Goal: Information Seeking & Learning: Learn about a topic

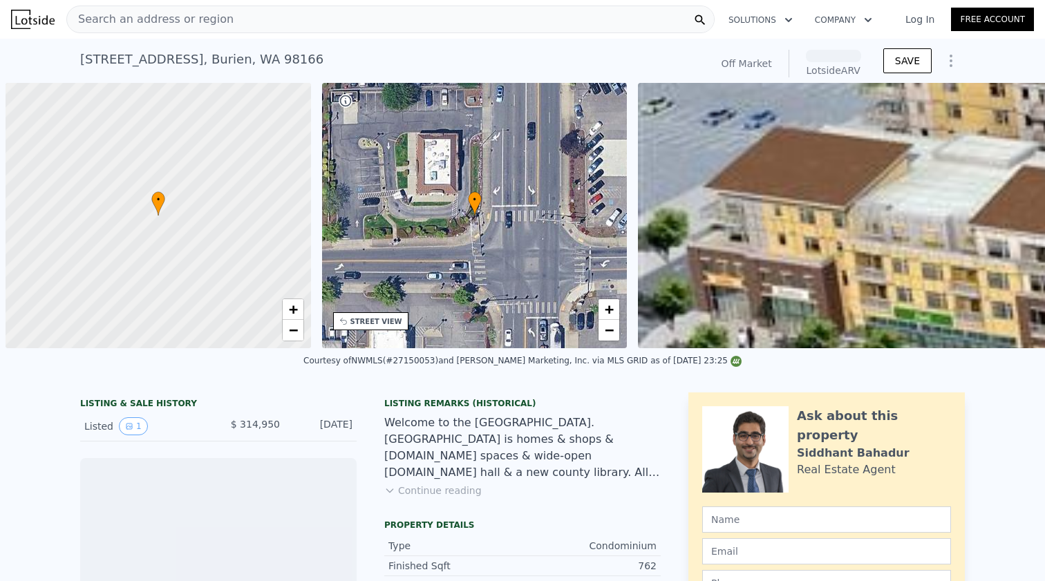
scroll to position [0, 6]
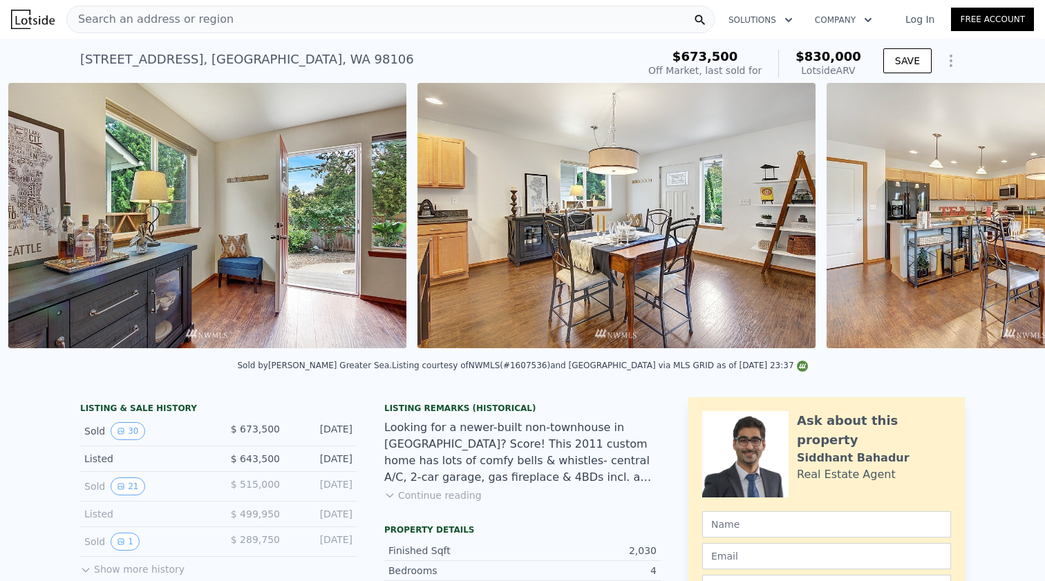
scroll to position [0, 1860]
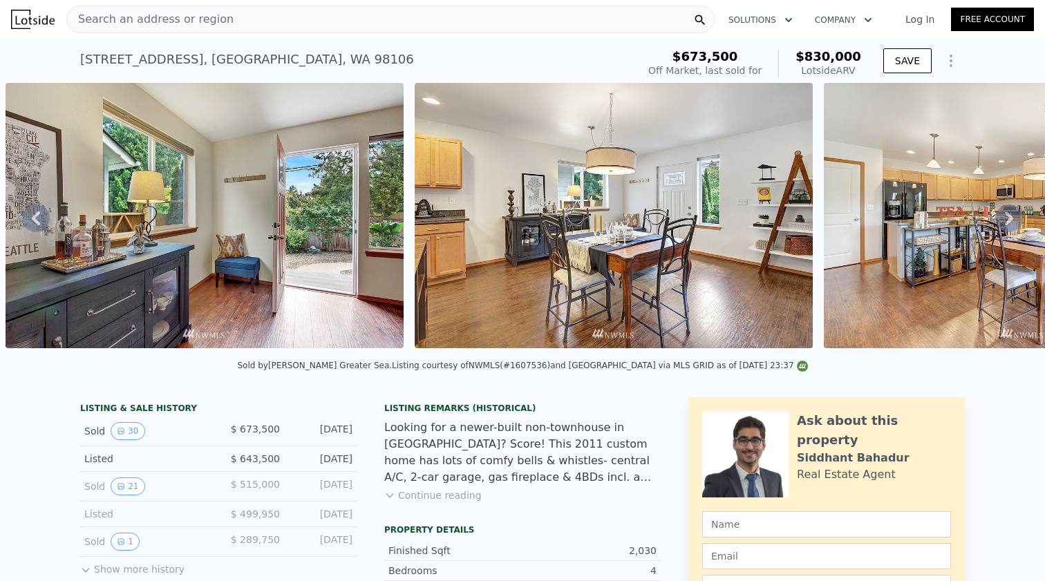
click at [588, 252] on img at bounding box center [614, 215] width 398 height 265
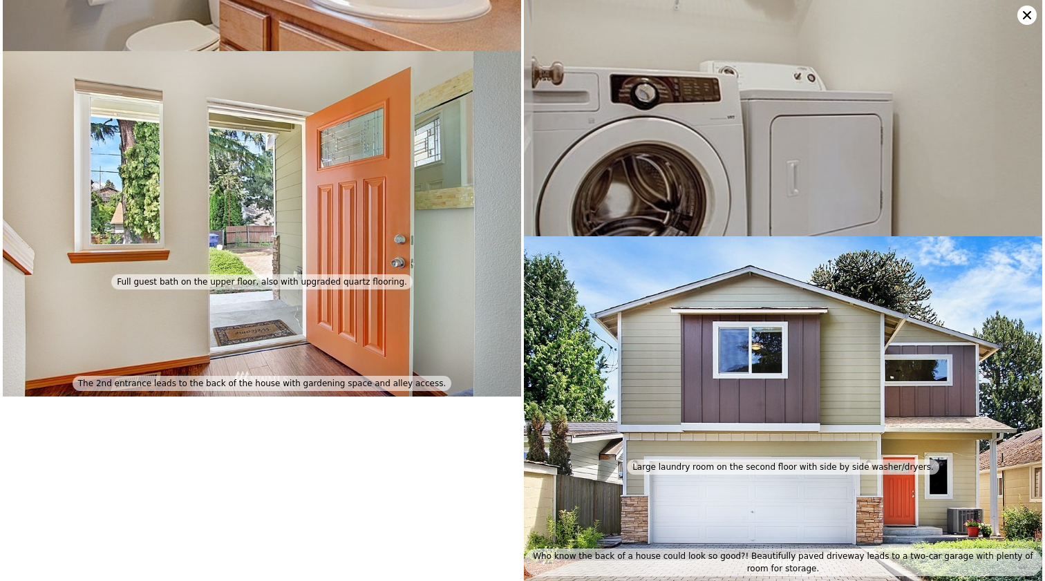
scroll to position [5201, 0]
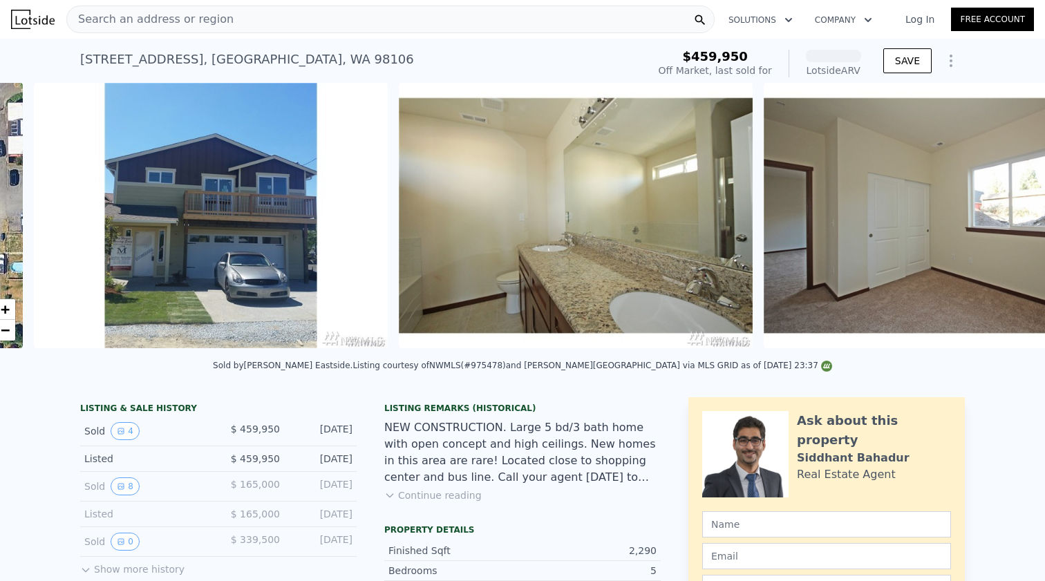
scroll to position [0, 624]
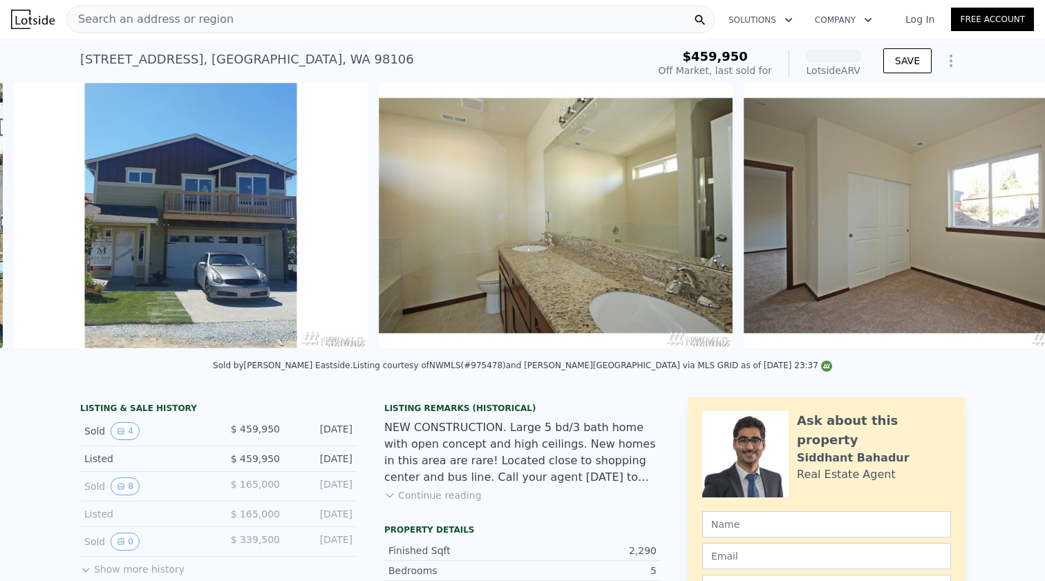
click at [752, 123] on img at bounding box center [921, 215] width 354 height 265
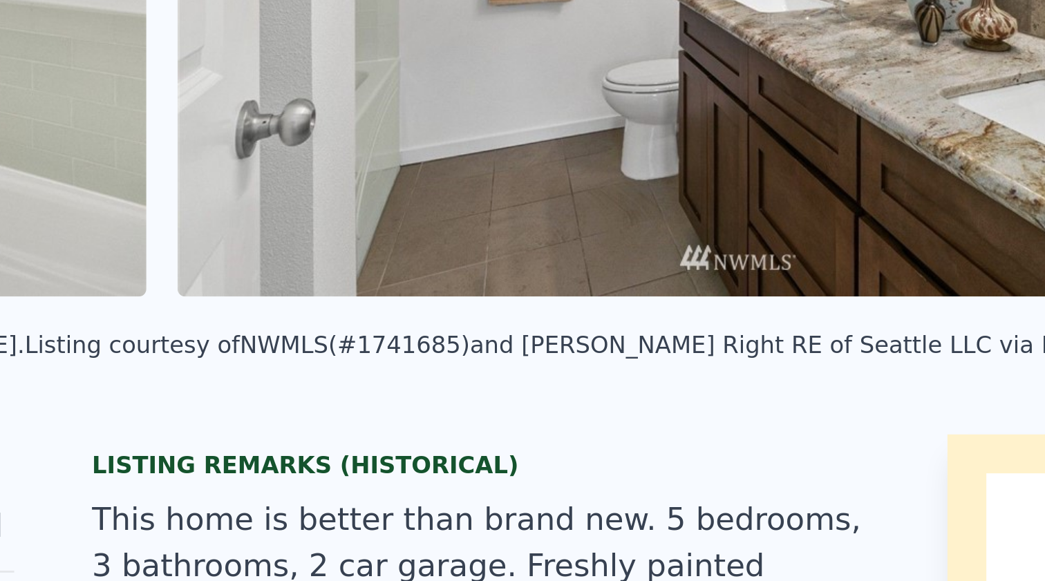
scroll to position [95, 0]
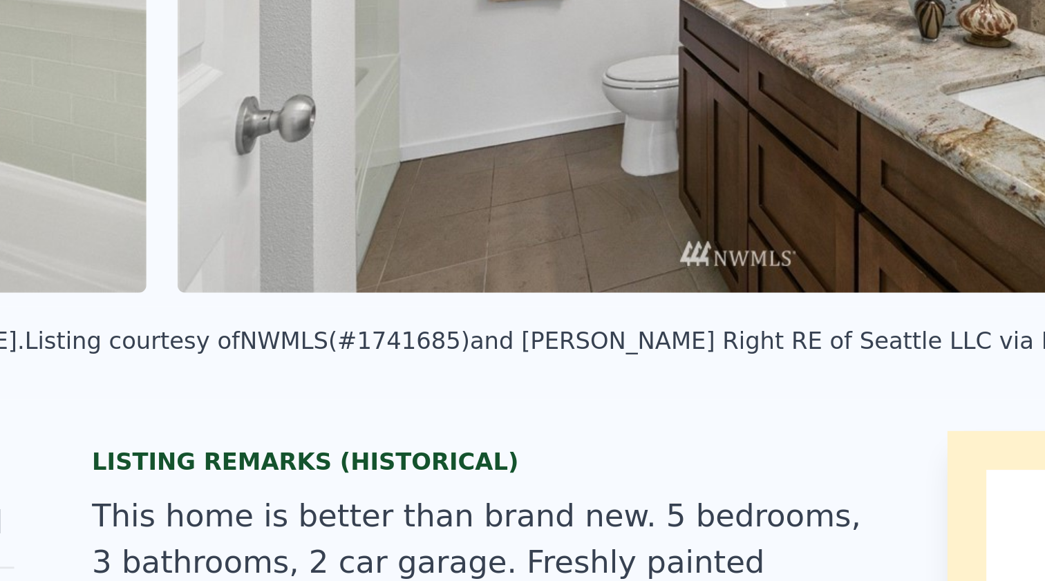
click at [415, 88] on img at bounding box center [614, 115] width 398 height 265
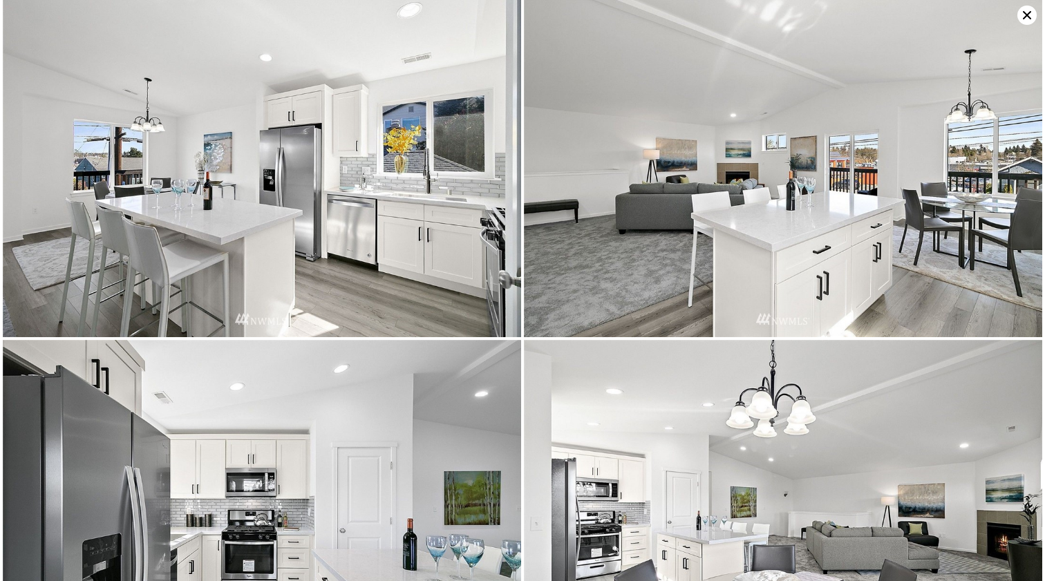
scroll to position [2786, 0]
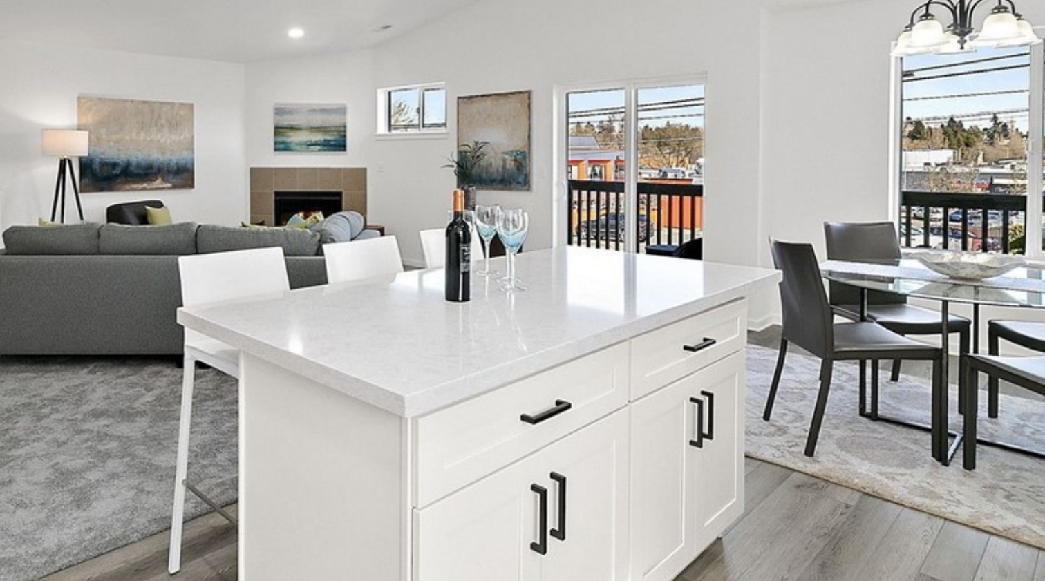
click at [524, 77] on img at bounding box center [783, 173] width 519 height 346
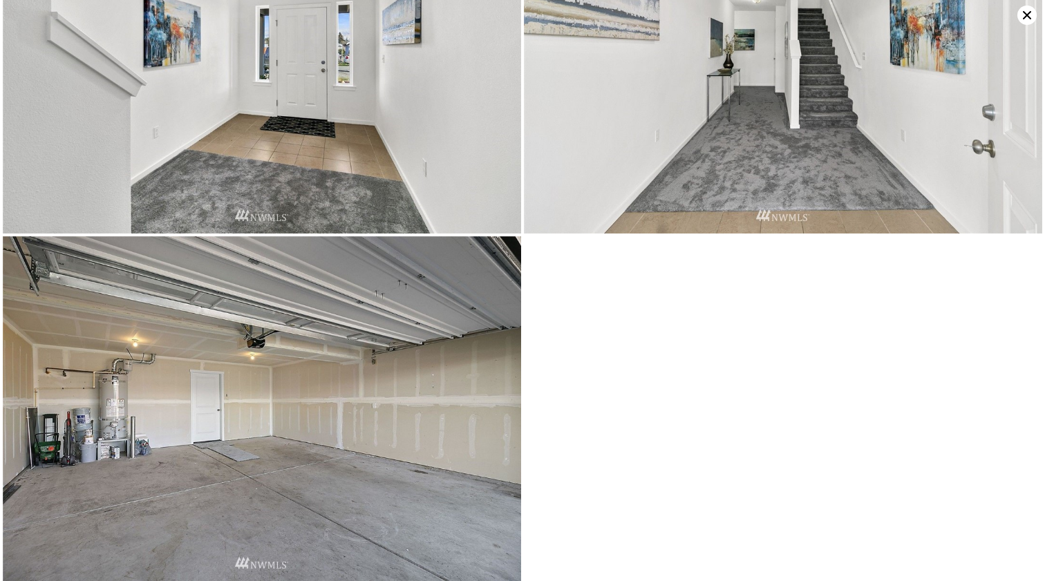
scroll to position [5684, 0]
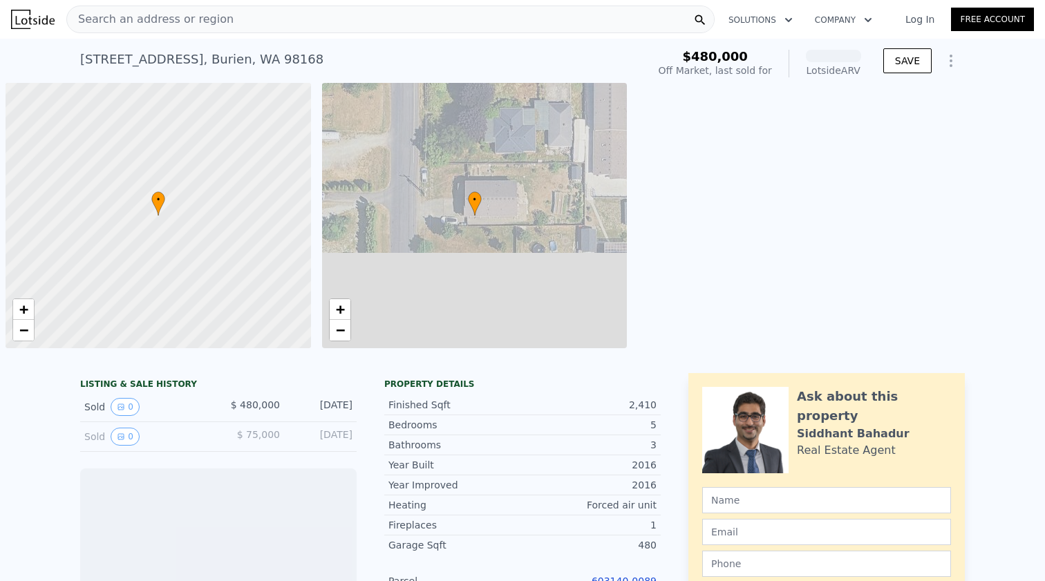
scroll to position [0, 6]
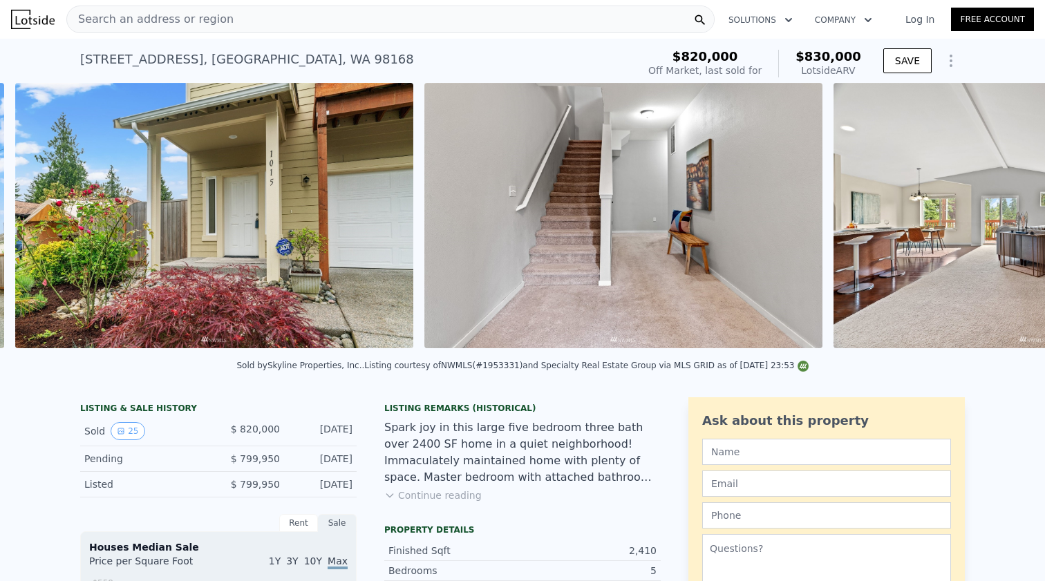
scroll to position [0, 1042]
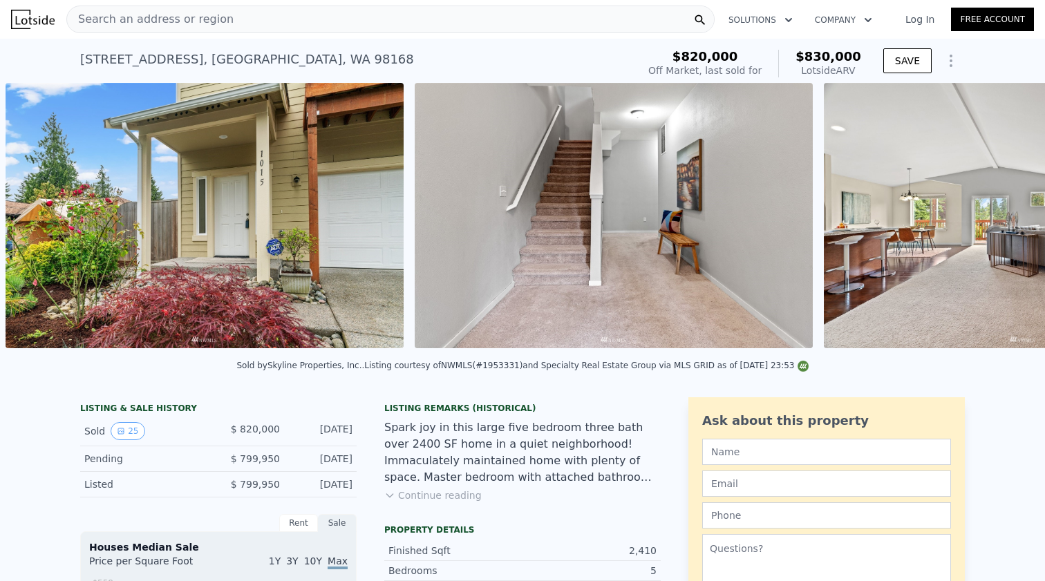
click at [538, 254] on img at bounding box center [614, 215] width 398 height 265
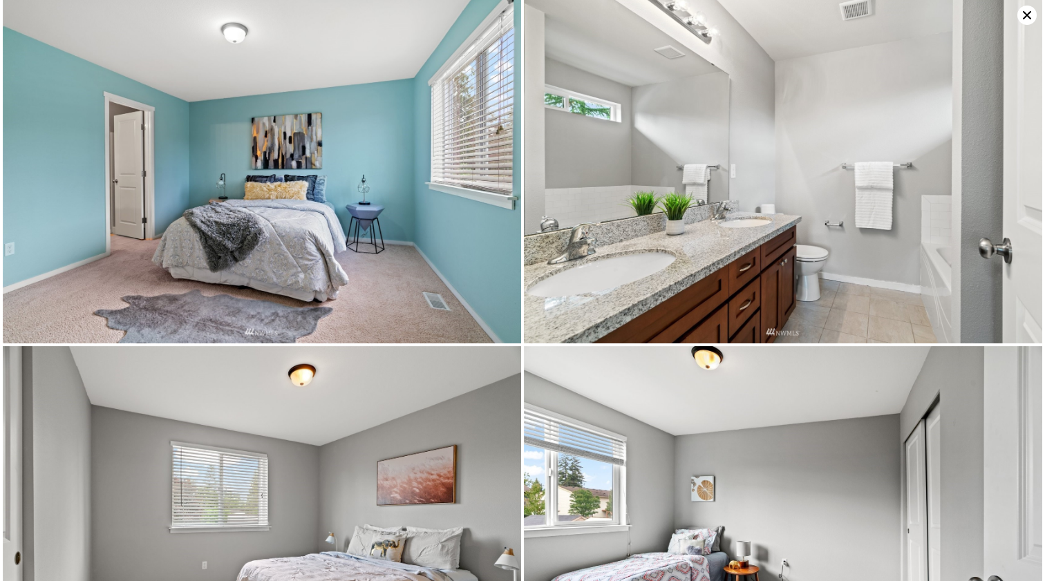
scroll to position [2091, 0]
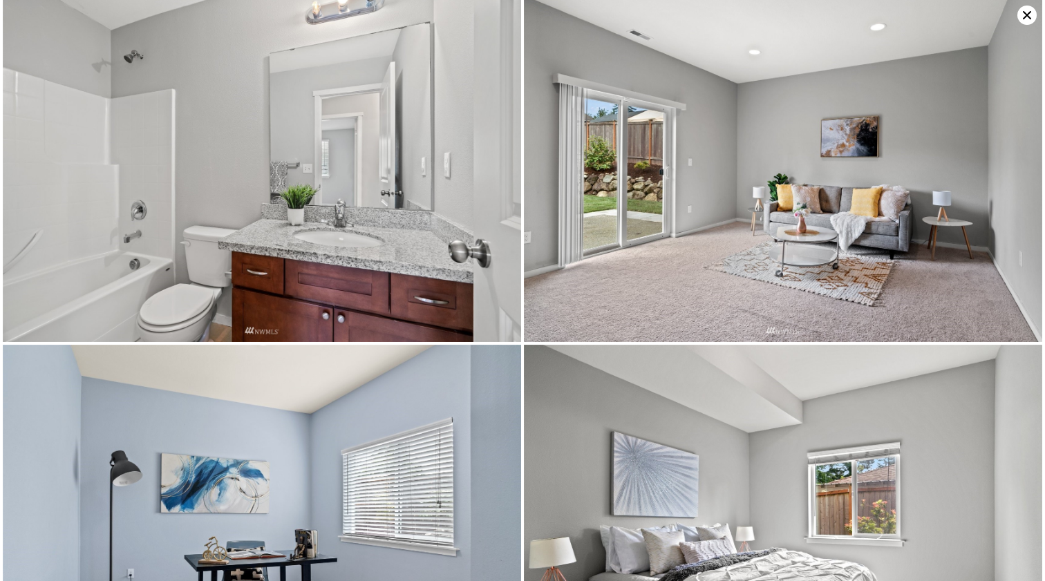
click at [755, 216] on img at bounding box center [783, 170] width 519 height 346
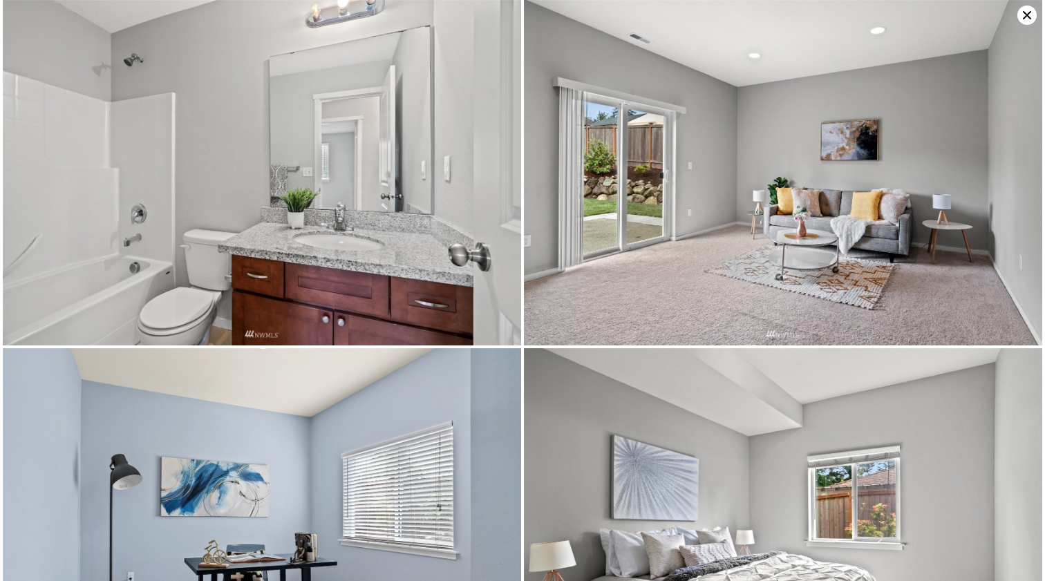
click at [327, 216] on img at bounding box center [262, 173] width 519 height 346
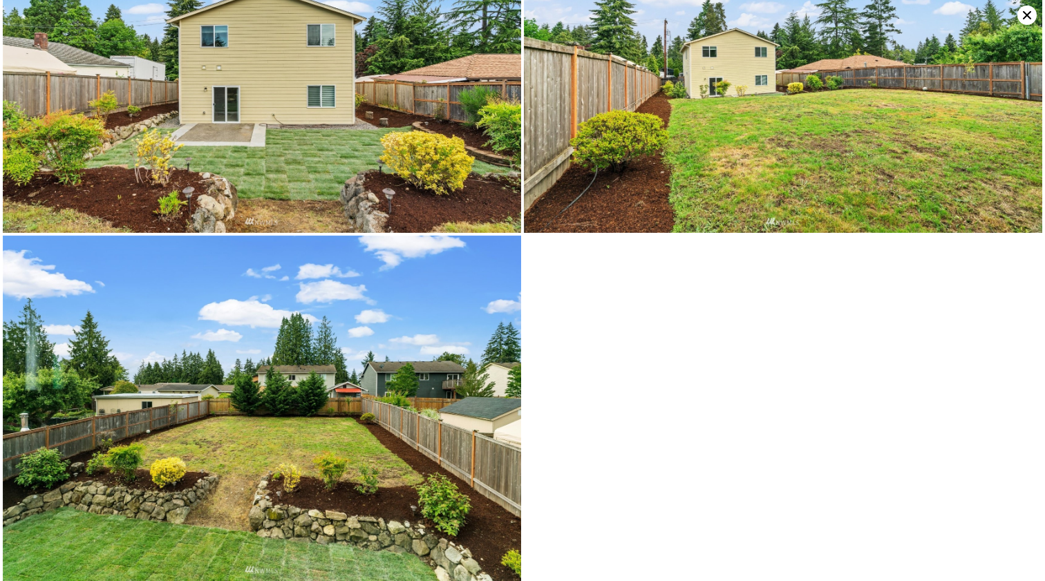
scroll to position [3948, 0]
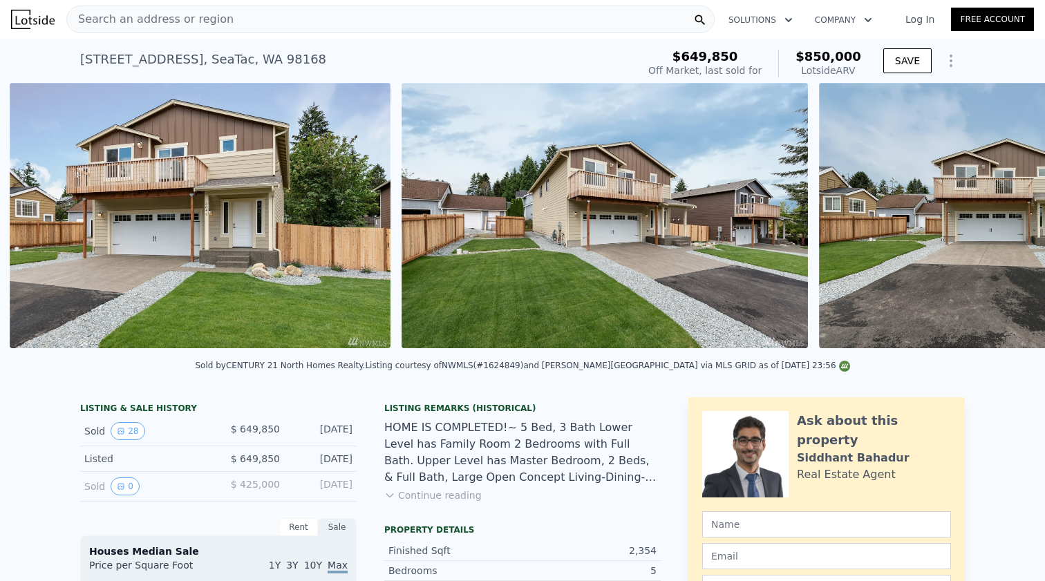
scroll to position [0, 633]
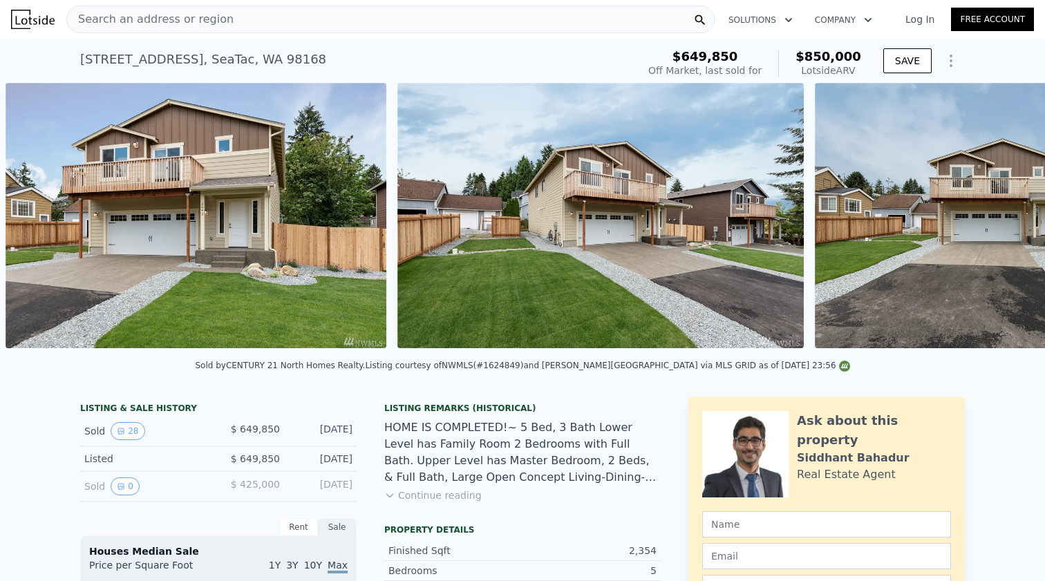
click at [190, 255] on img at bounding box center [196, 215] width 381 height 265
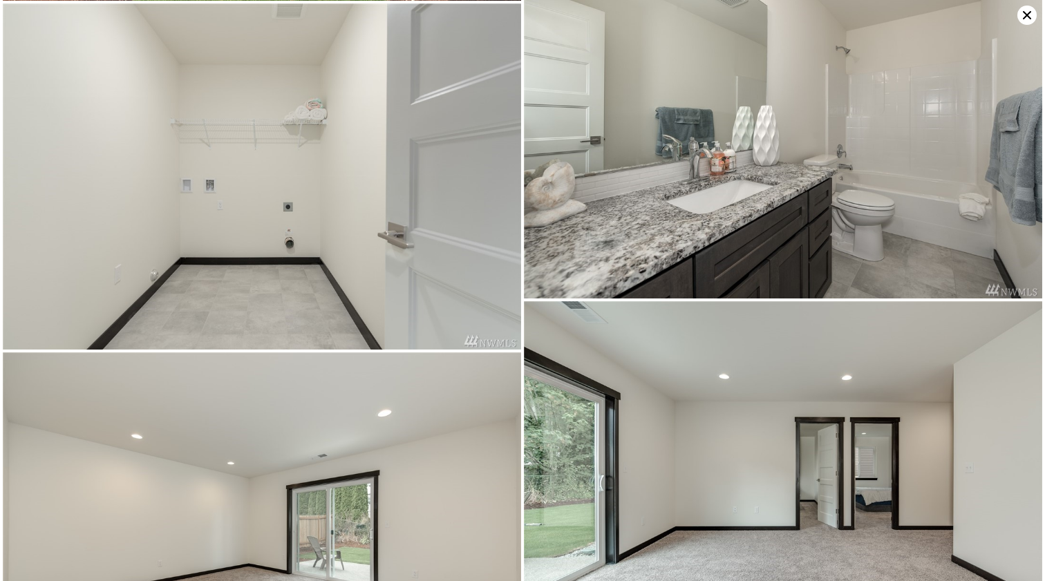
scroll to position [1089, 0]
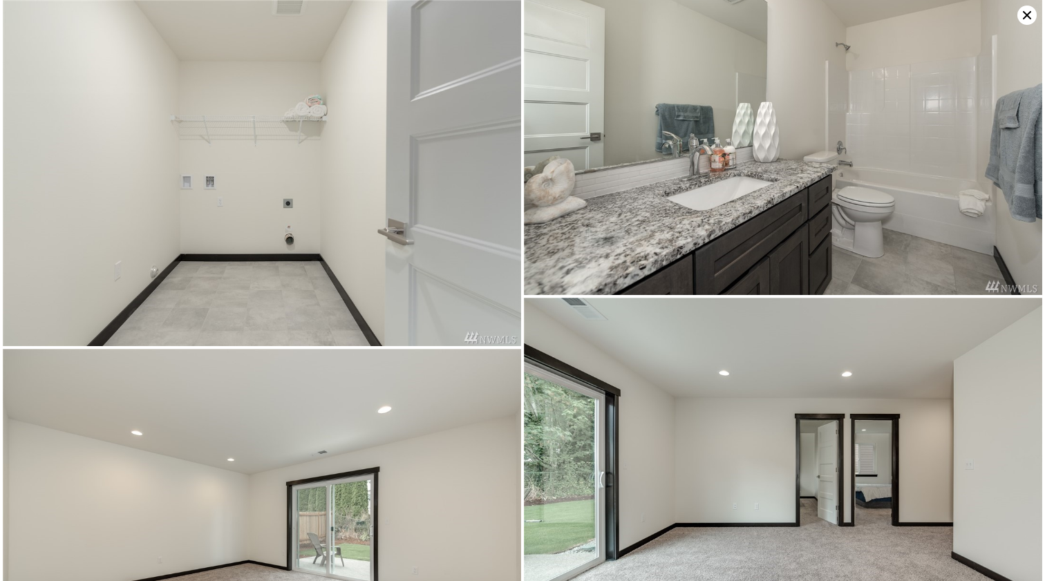
click at [230, 241] on img at bounding box center [262, 173] width 519 height 346
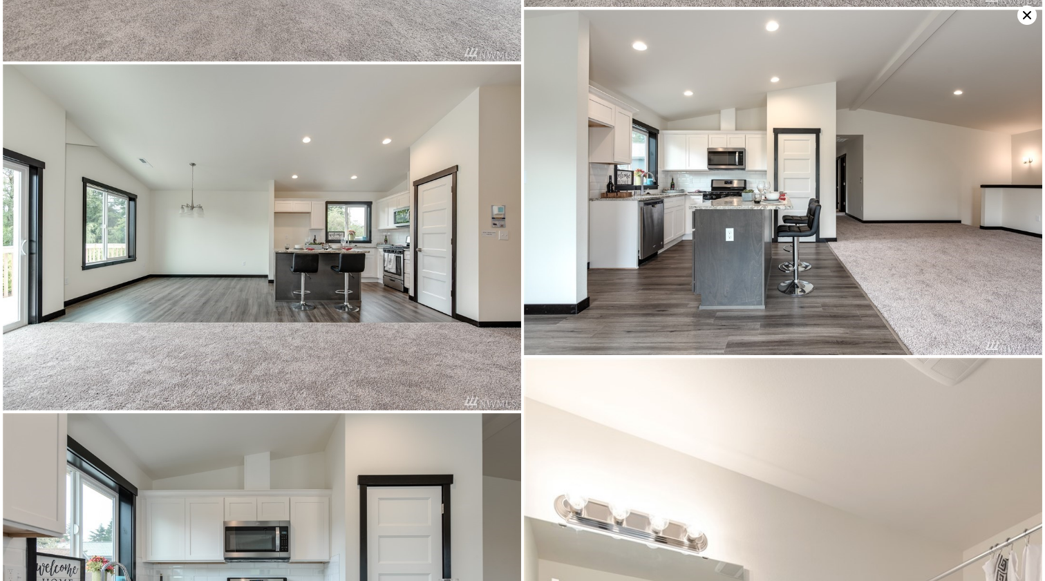
scroll to position [2777, 0]
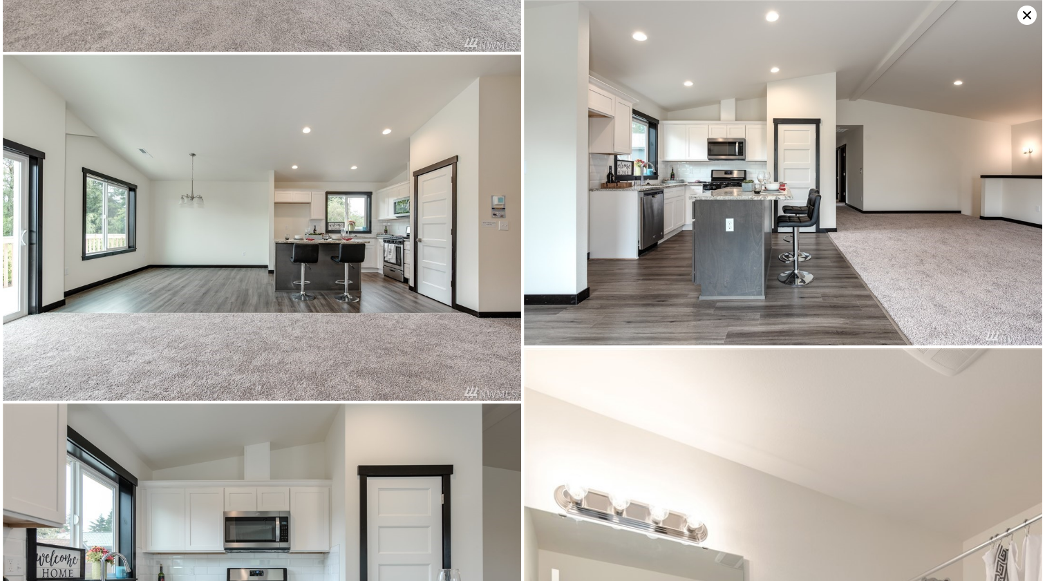
click at [111, 270] on img at bounding box center [262, 228] width 519 height 346
click at [663, 171] on img at bounding box center [783, 173] width 519 height 346
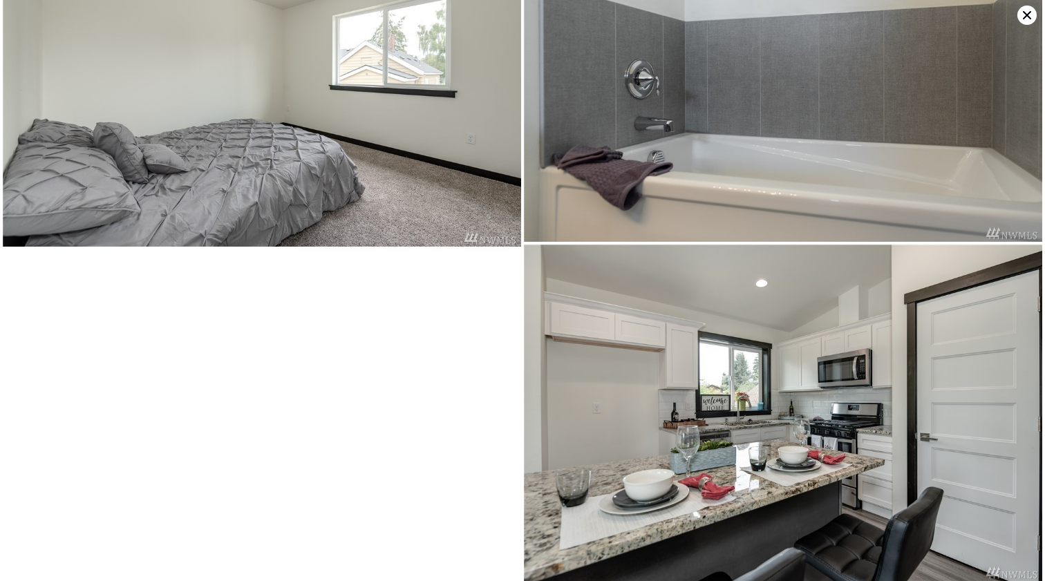
scroll to position [4667, 0]
click at [1025, 18] on icon at bounding box center [1027, 15] width 8 height 8
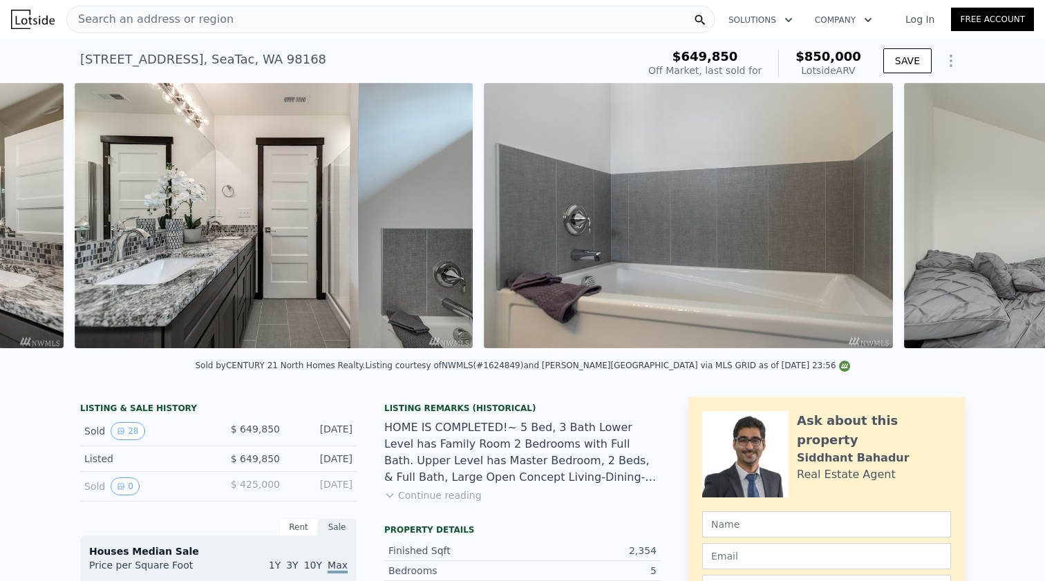
scroll to position [0, 10267]
